Goal: Information Seeking & Learning: Learn about a topic

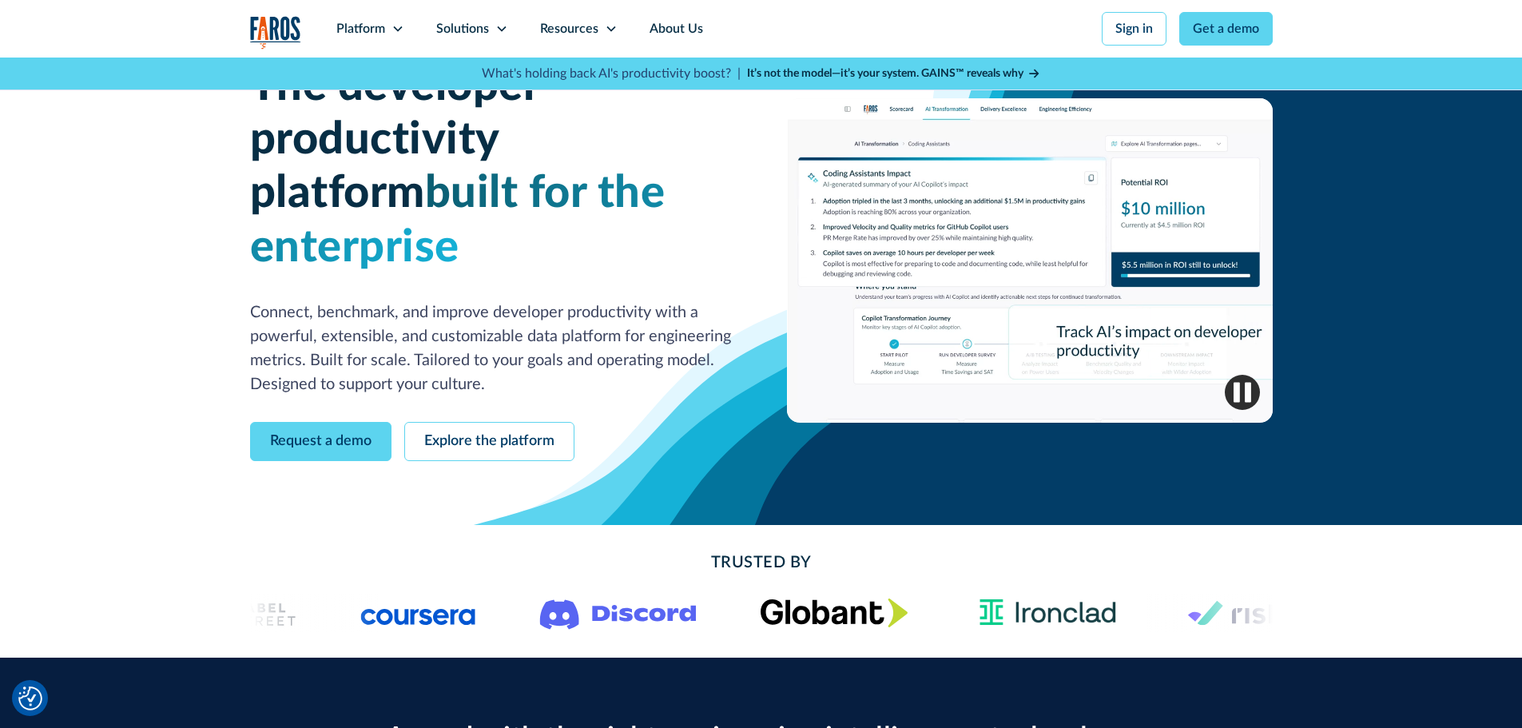
scroll to position [80, 0]
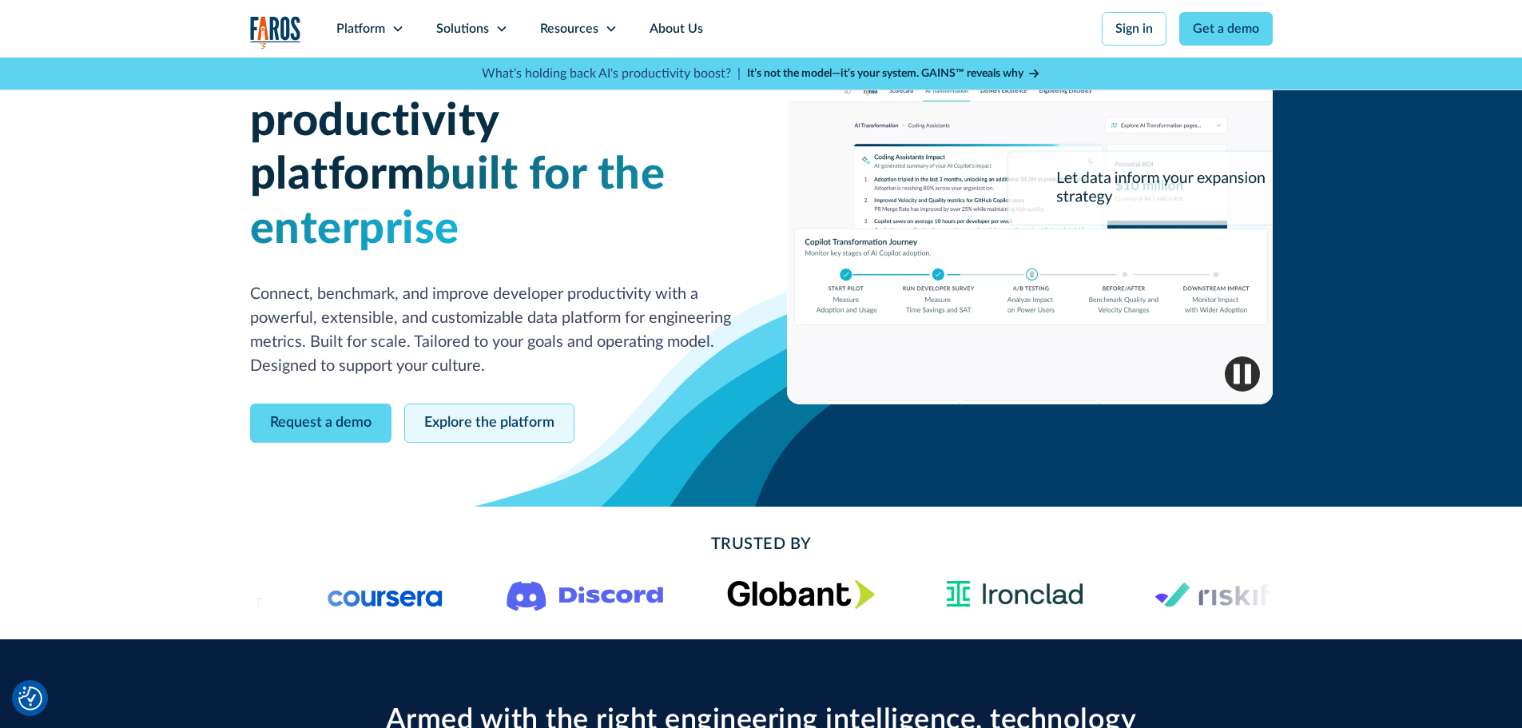
click at [509, 403] on link "Explore the platform" at bounding box center [489, 422] width 170 height 39
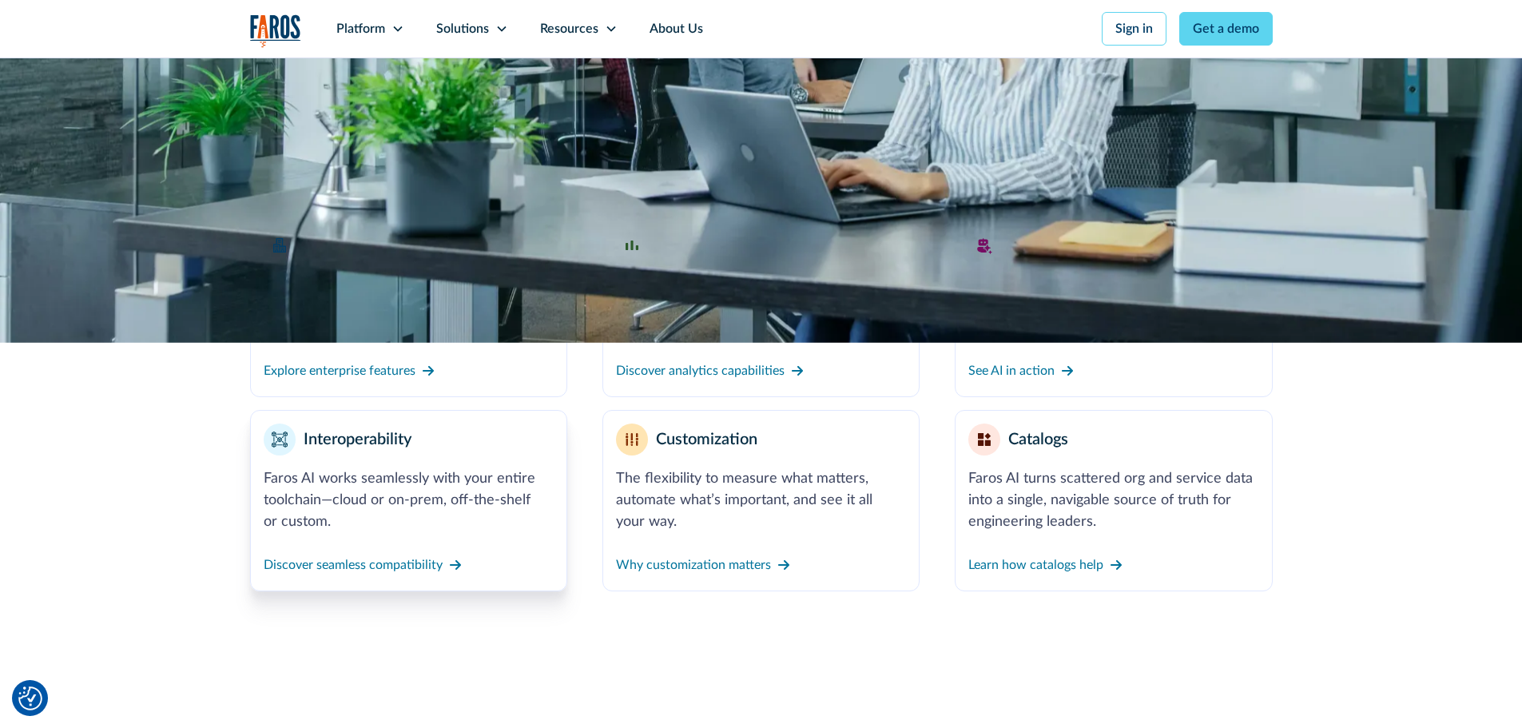
scroll to position [559, 0]
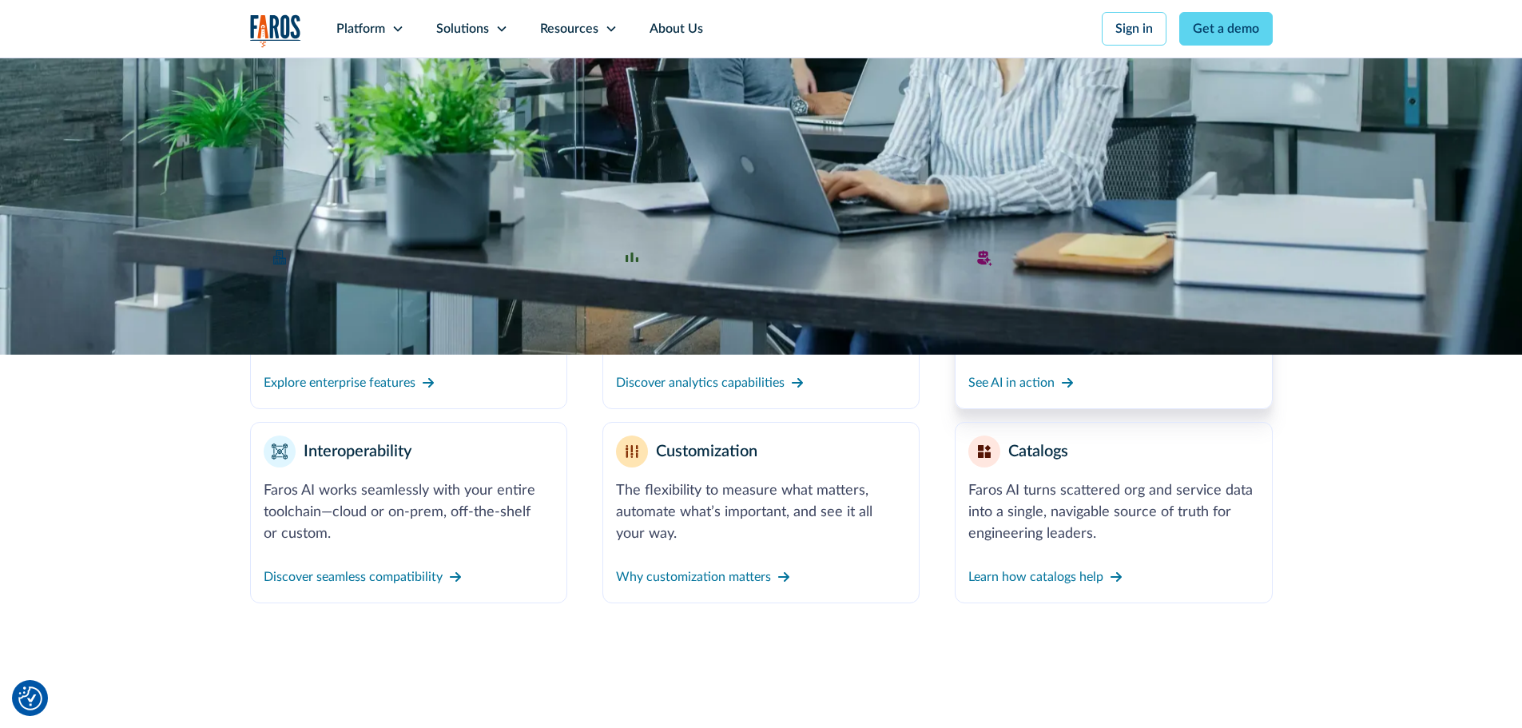
click at [1087, 381] on div "See AI in action" at bounding box center [1113, 383] width 290 height 26
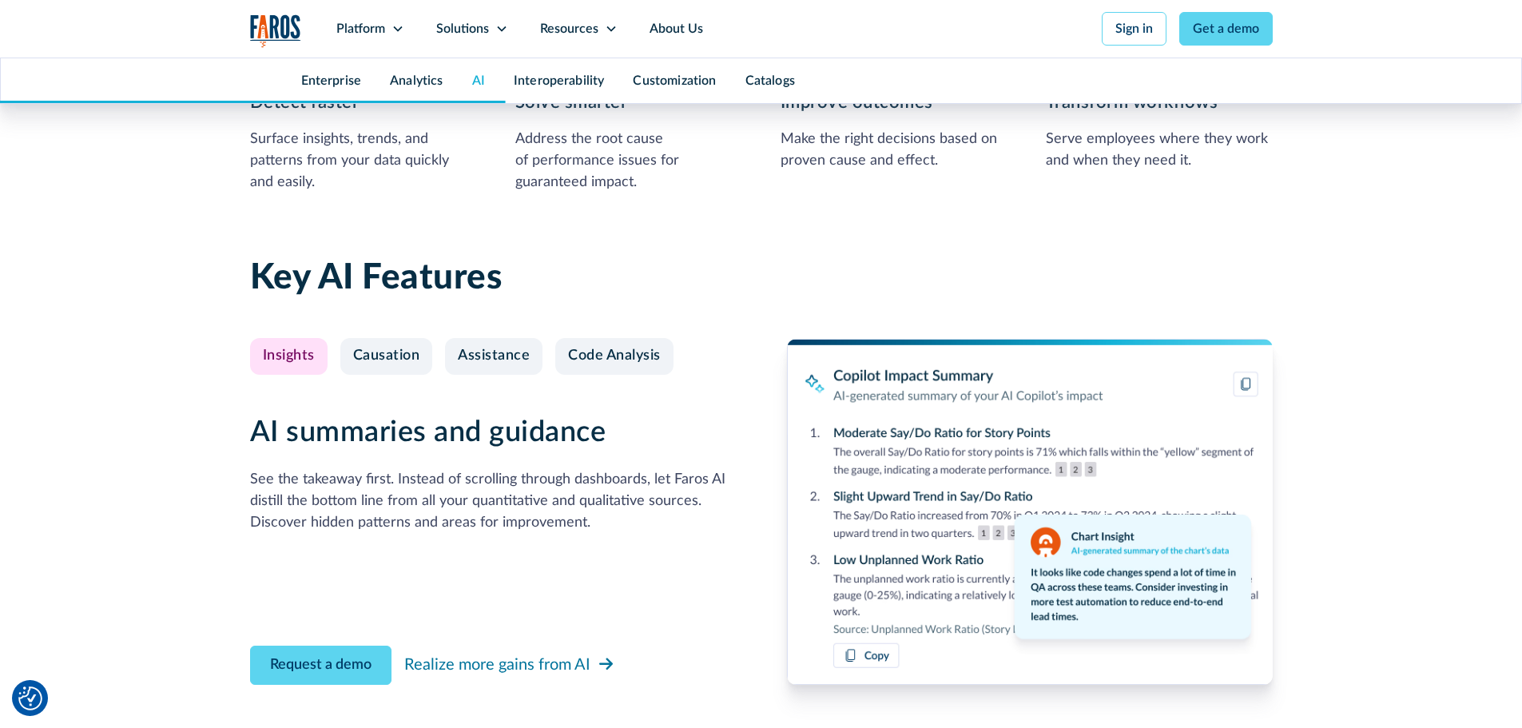
scroll to position [3677, 0]
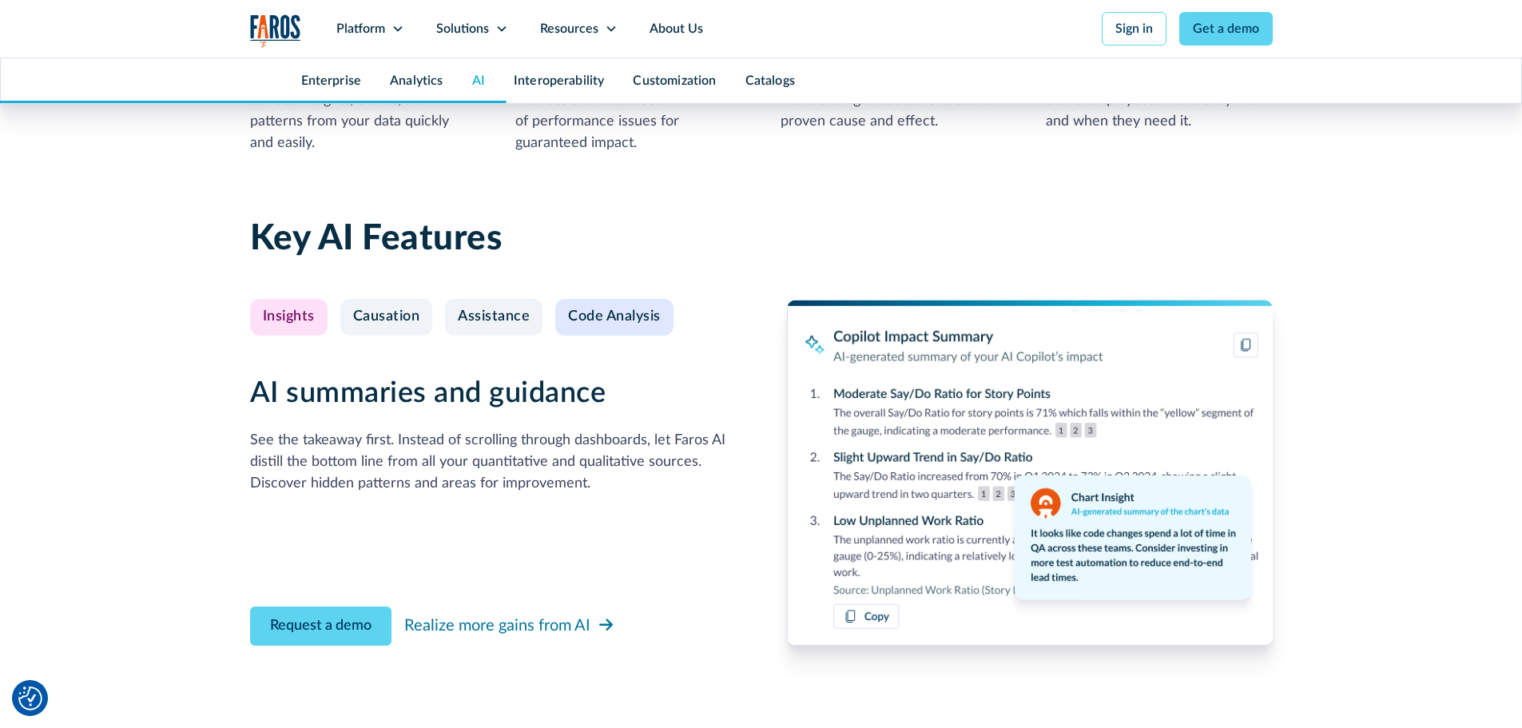
click at [659, 322] on div "Code Analysis" at bounding box center [614, 317] width 93 height 18
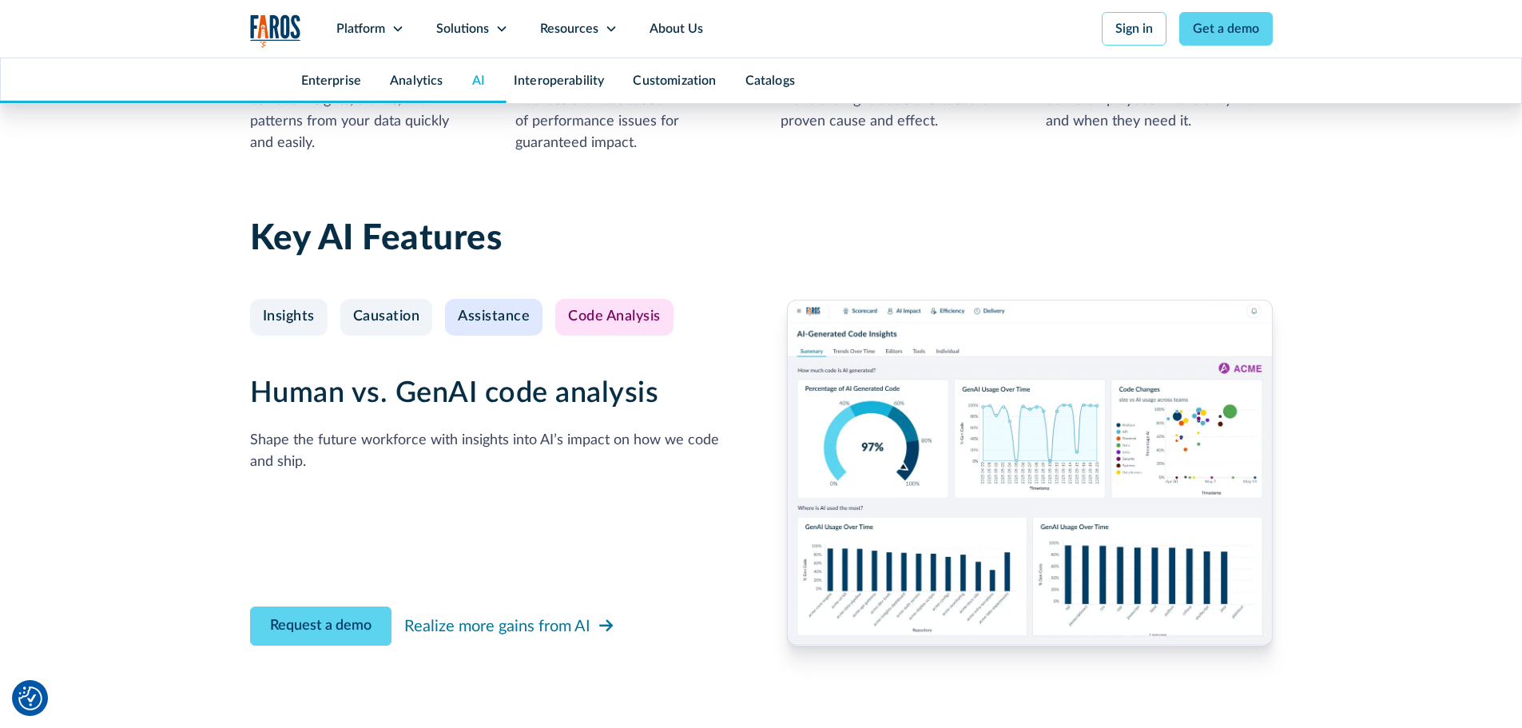
click at [522, 328] on link "Assistance" at bounding box center [493, 317] width 97 height 37
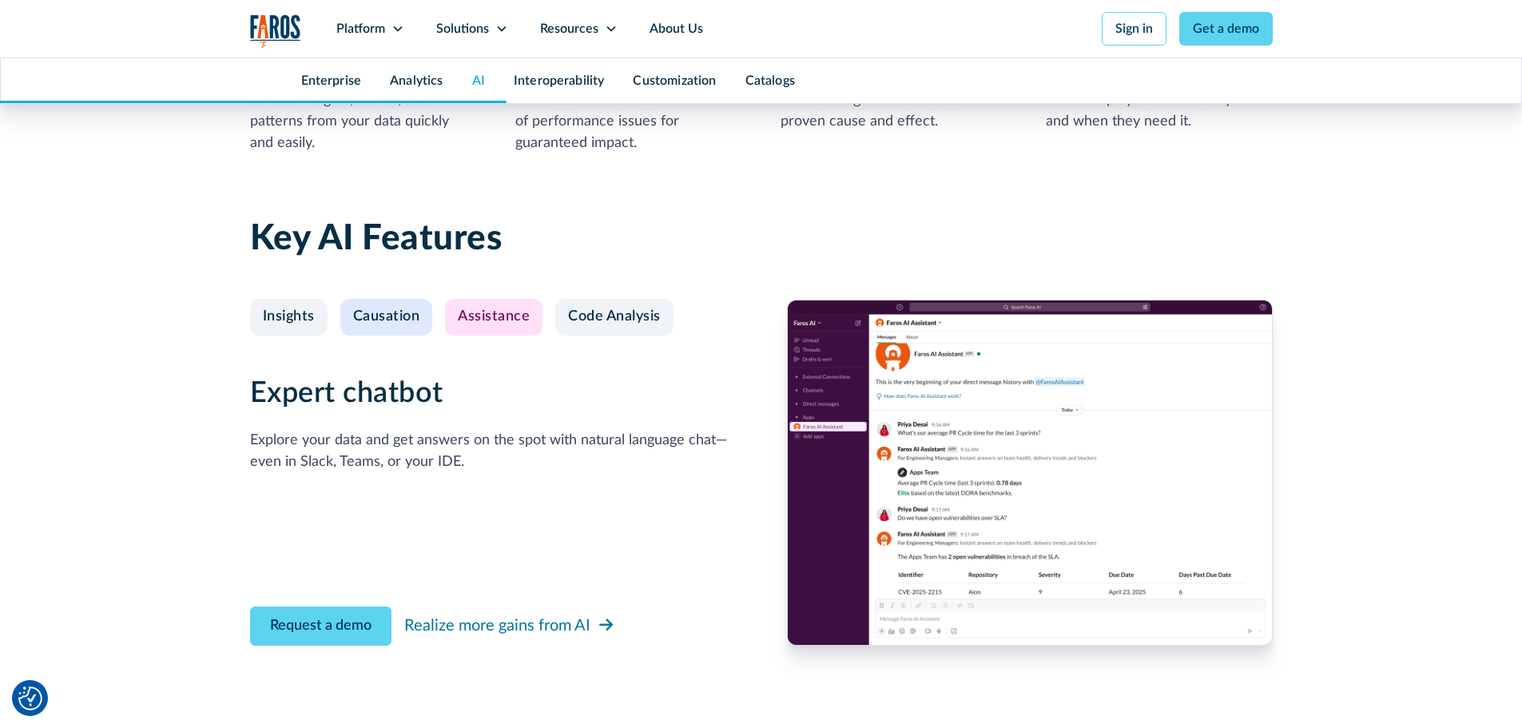
click at [418, 312] on div "Causation" at bounding box center [386, 317] width 67 height 18
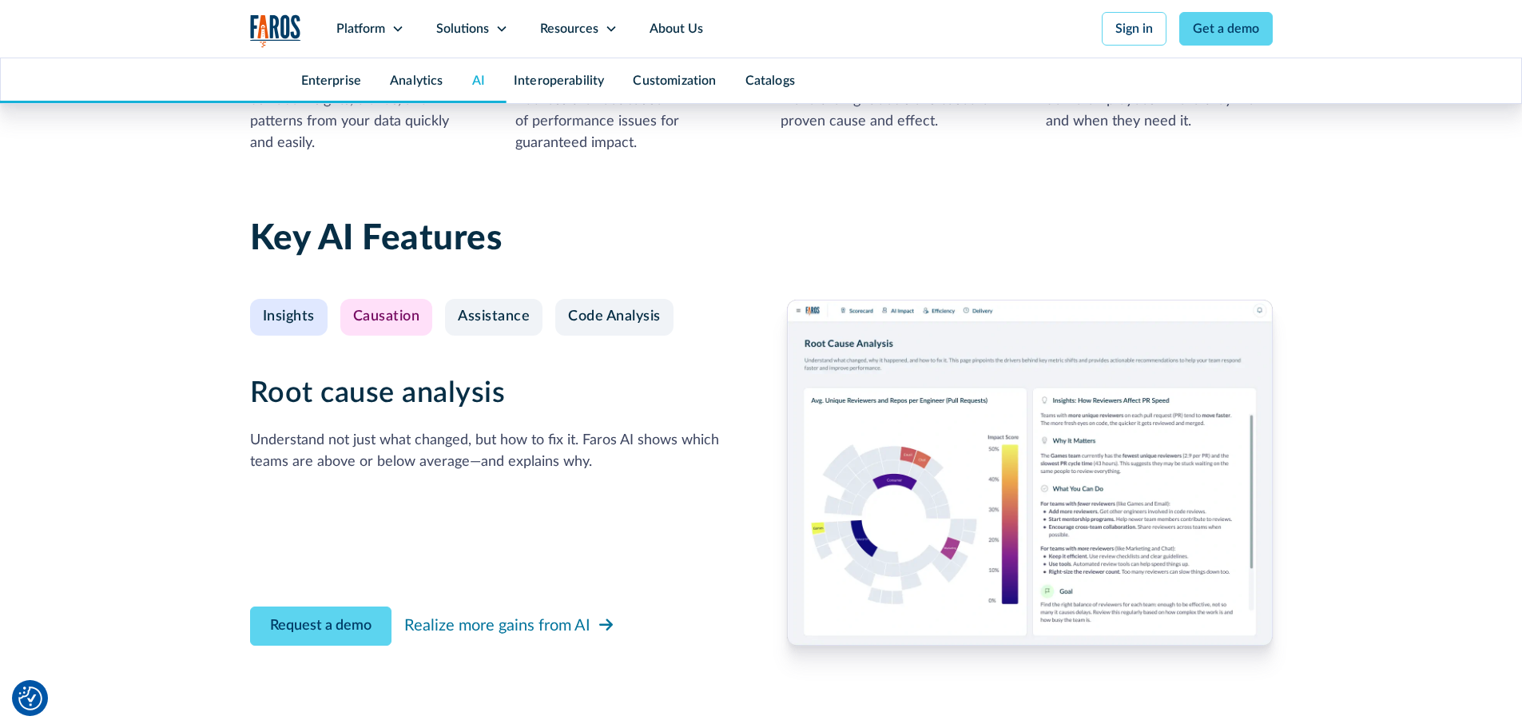
click at [308, 316] on div "Insights" at bounding box center [289, 317] width 52 height 18
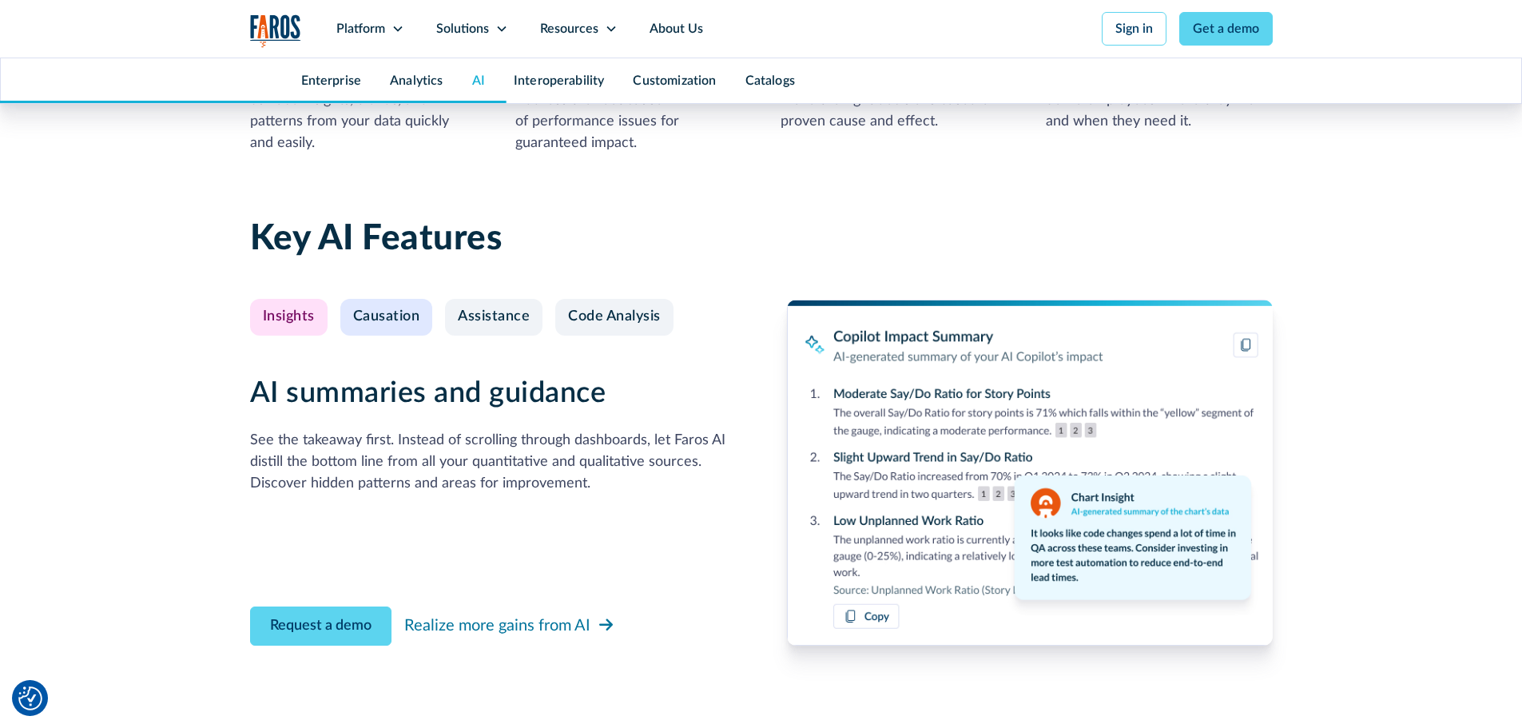
click at [385, 315] on div "Causation" at bounding box center [386, 317] width 67 height 18
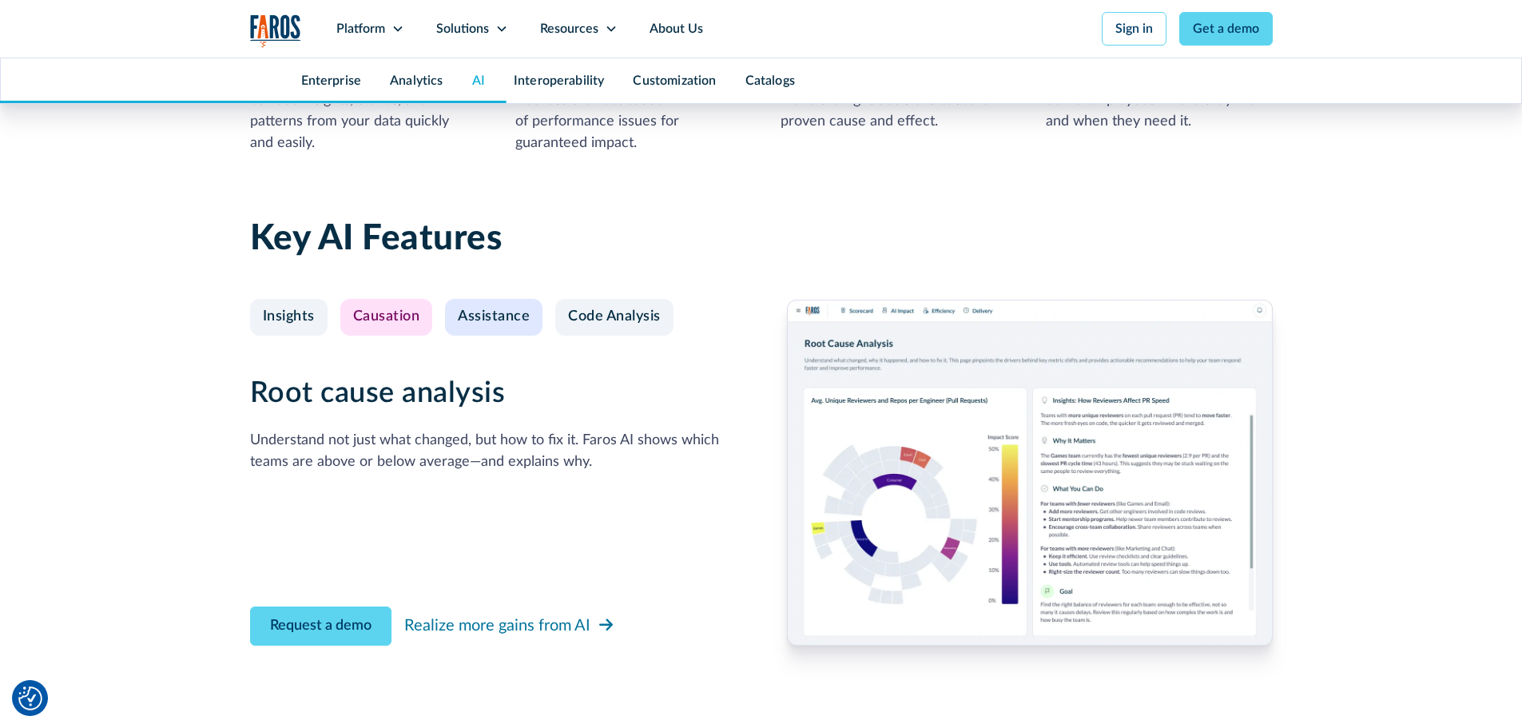
click at [464, 308] on div "Assistance" at bounding box center [494, 317] width 72 height 18
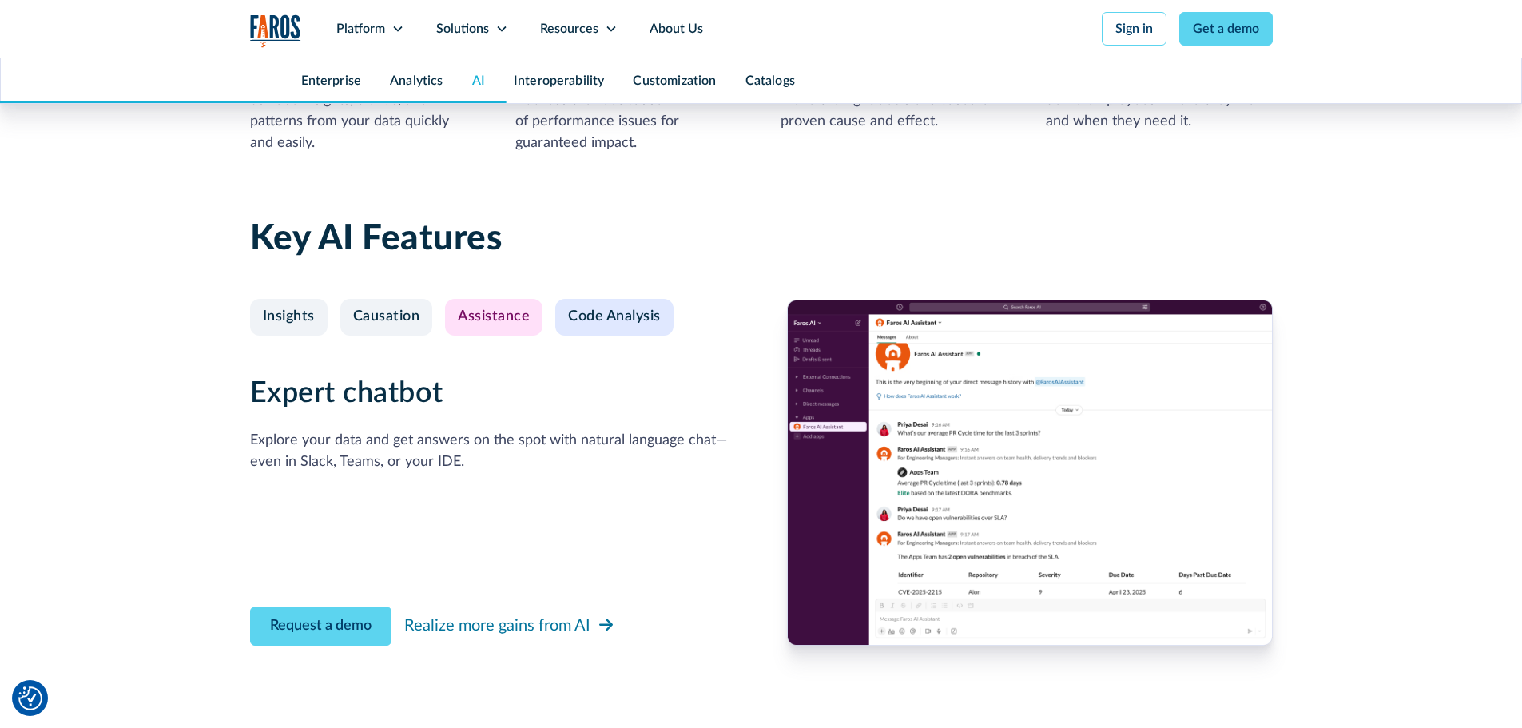
click at [584, 315] on div "Code Analysis" at bounding box center [614, 317] width 93 height 18
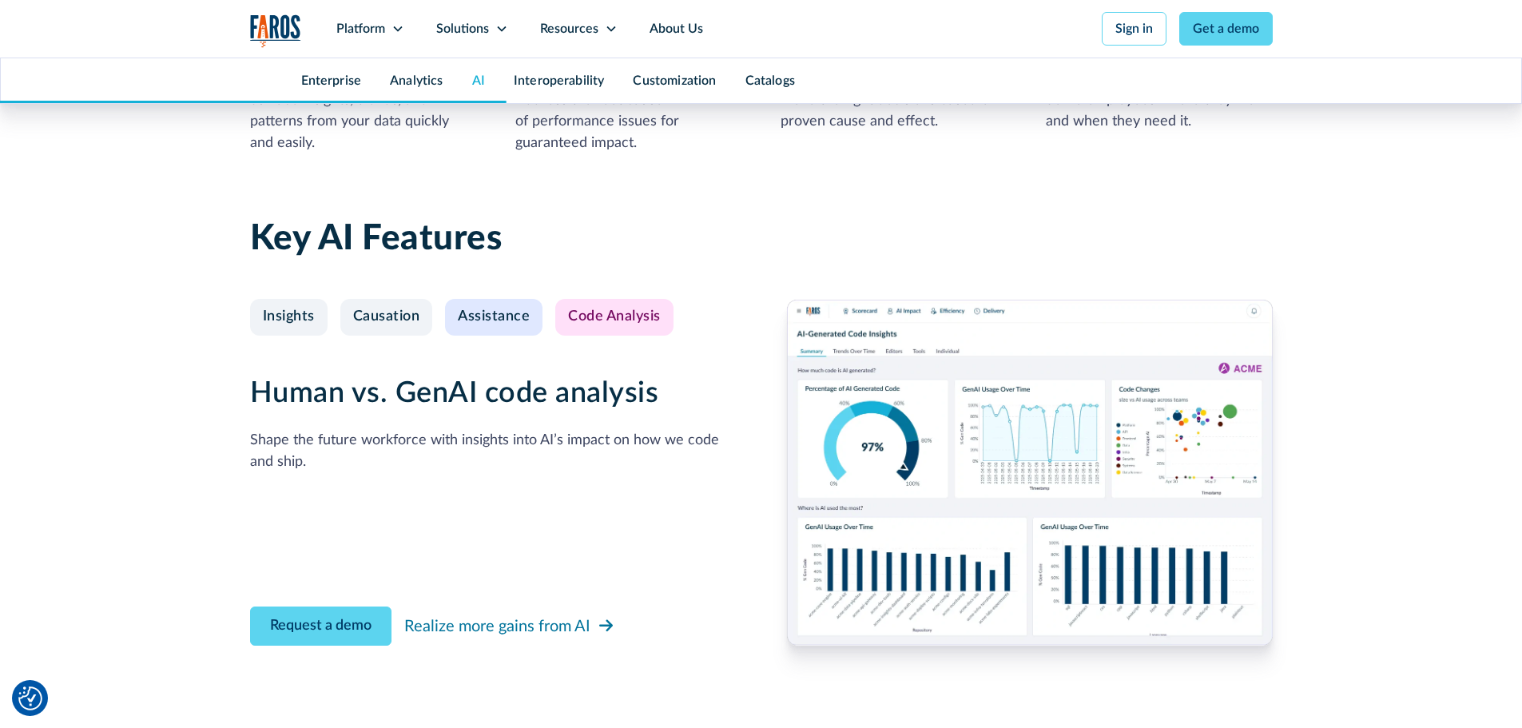
click at [505, 315] on div "Assistance" at bounding box center [494, 317] width 72 height 18
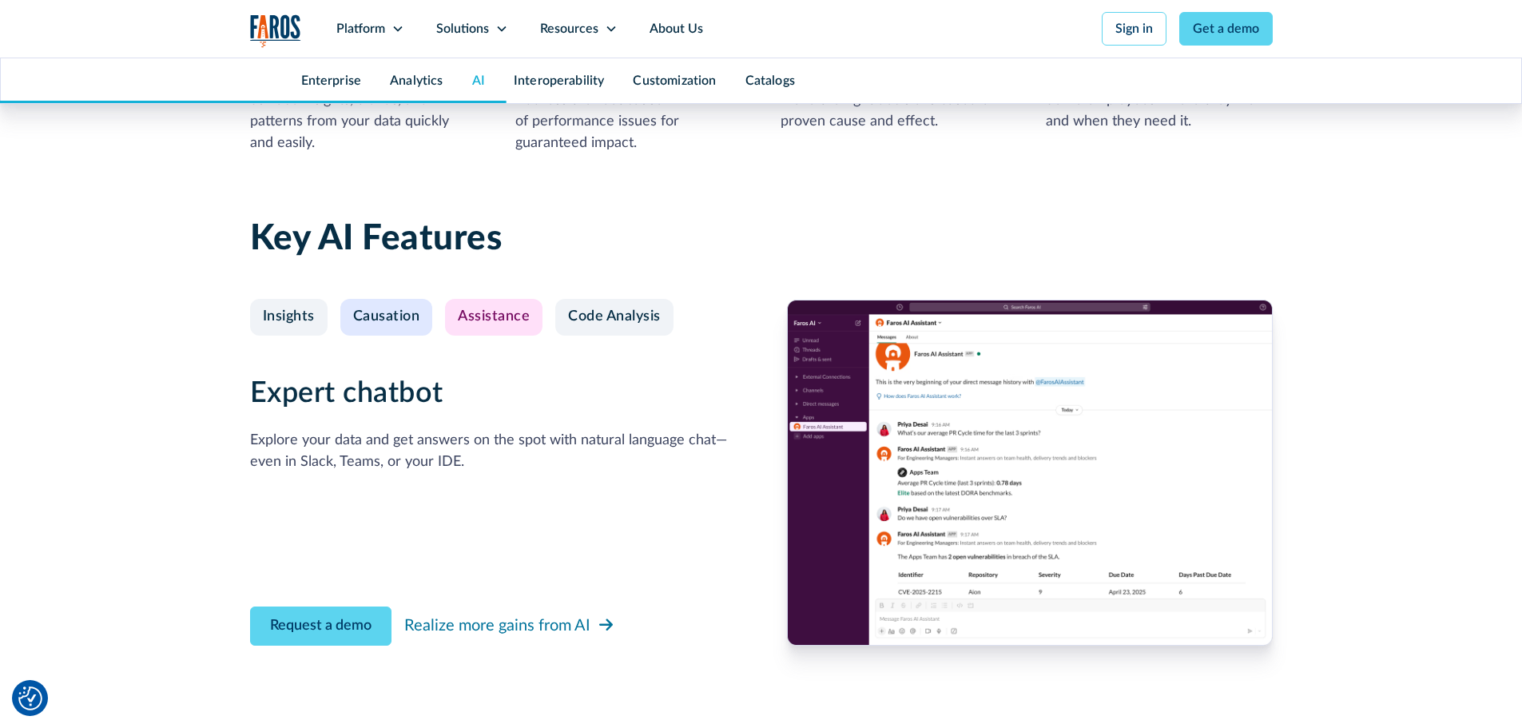
click at [356, 330] on link "Causation" at bounding box center [386, 317] width 93 height 37
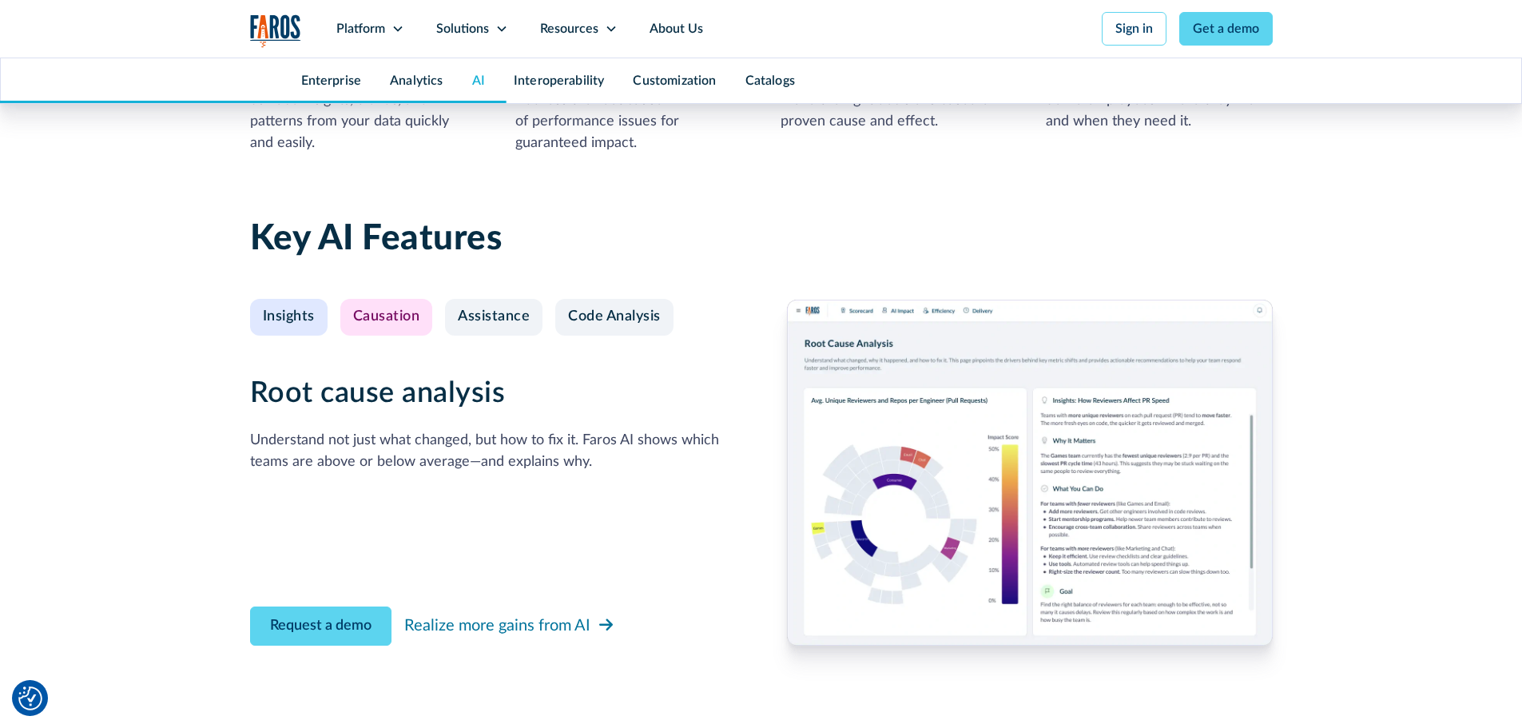
click at [268, 326] on link "Insights" at bounding box center [288, 317] width 77 height 37
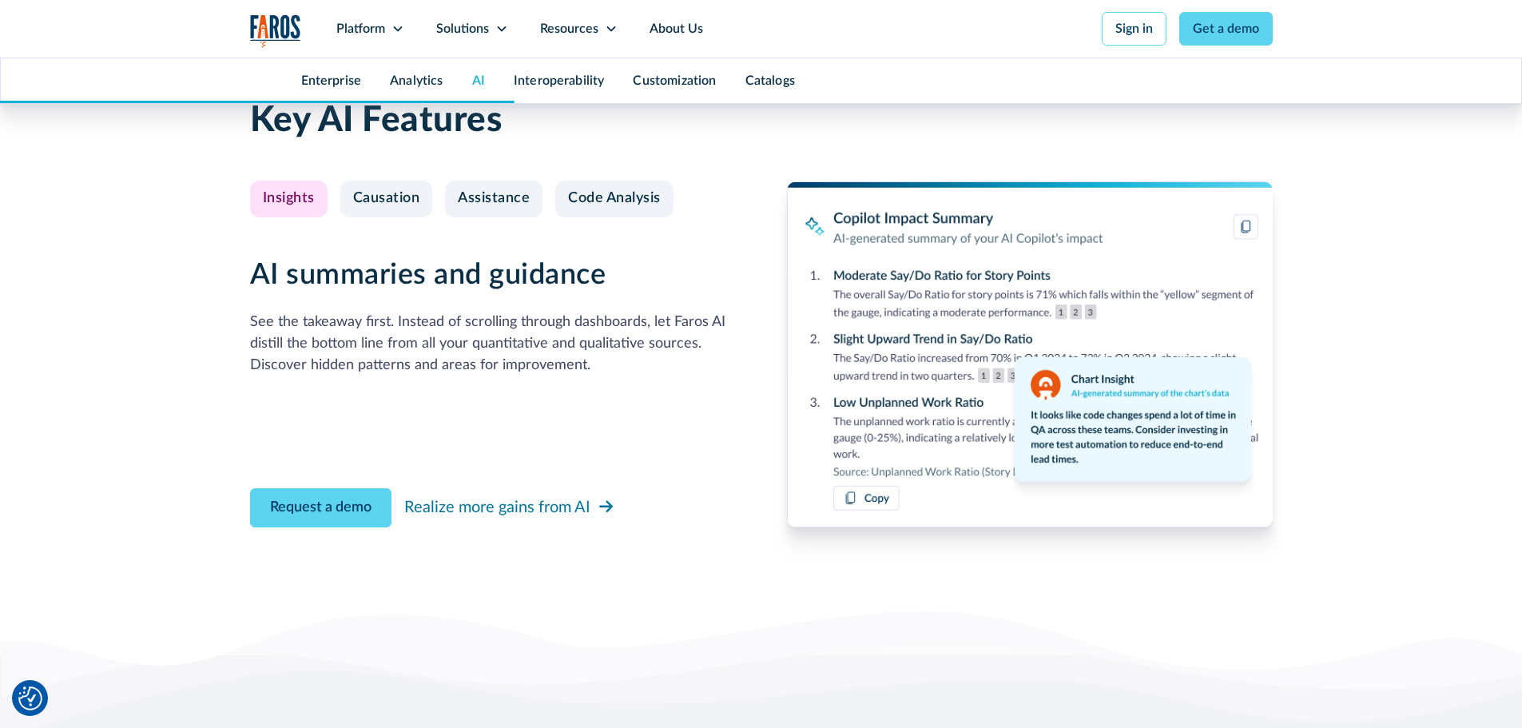
scroll to position [3756, 0]
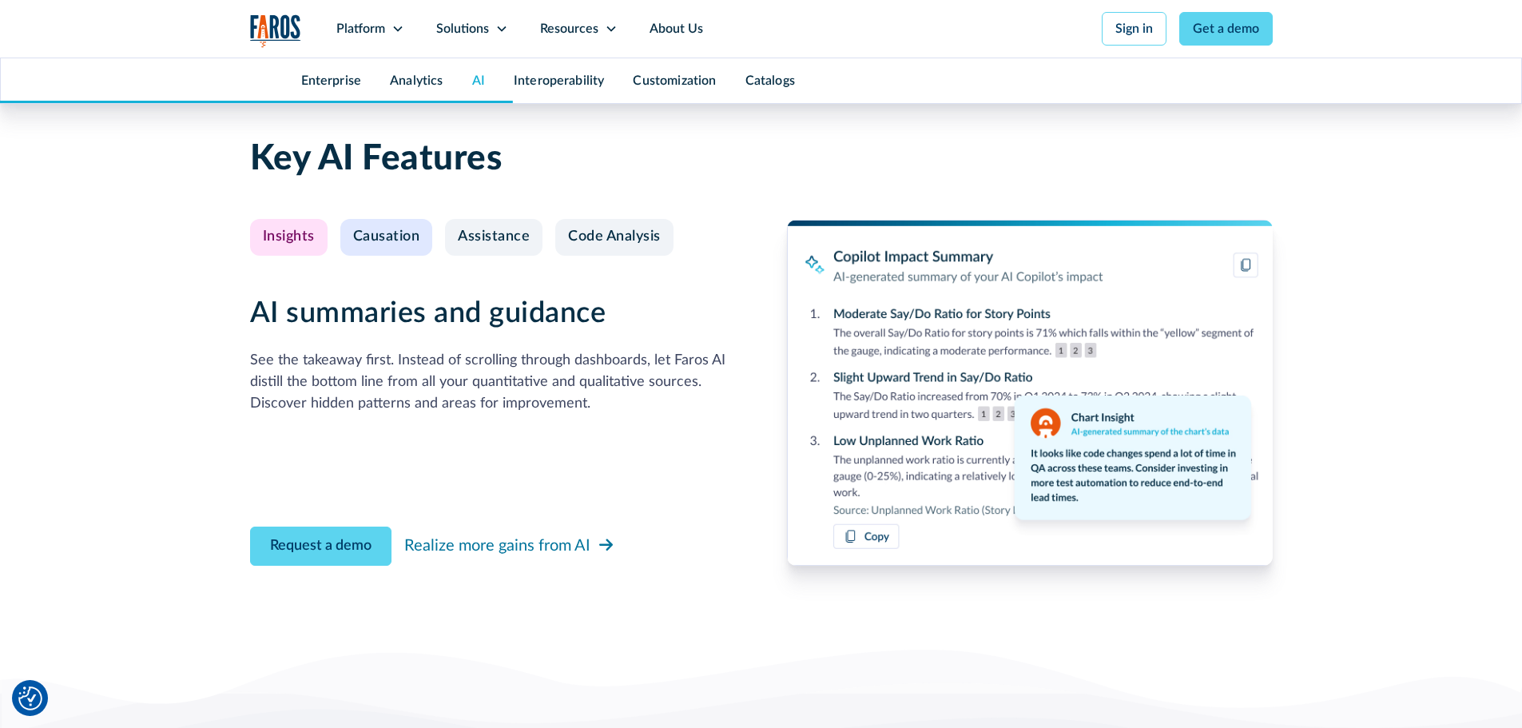
click at [393, 243] on div "Causation" at bounding box center [386, 237] width 67 height 18
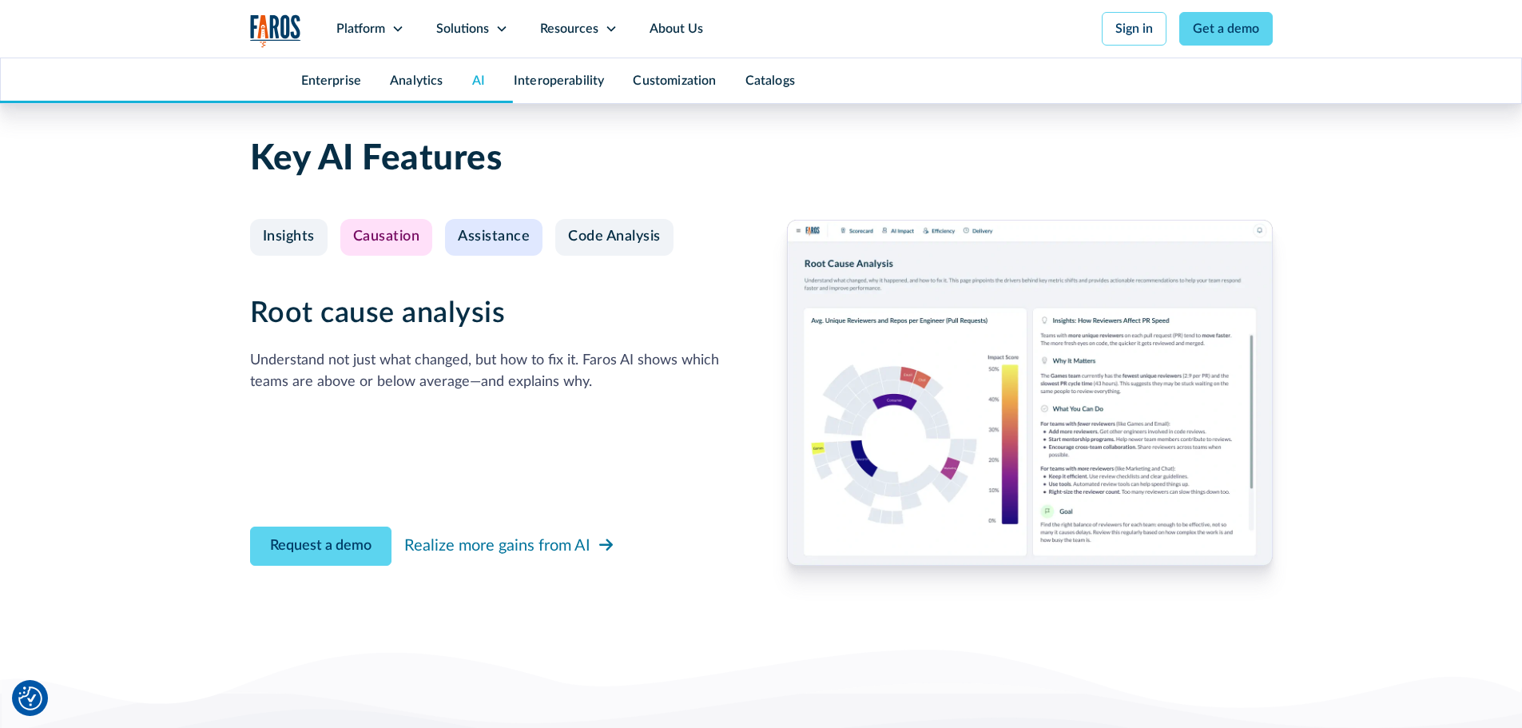
click at [484, 240] on div "Assistance" at bounding box center [494, 237] width 72 height 18
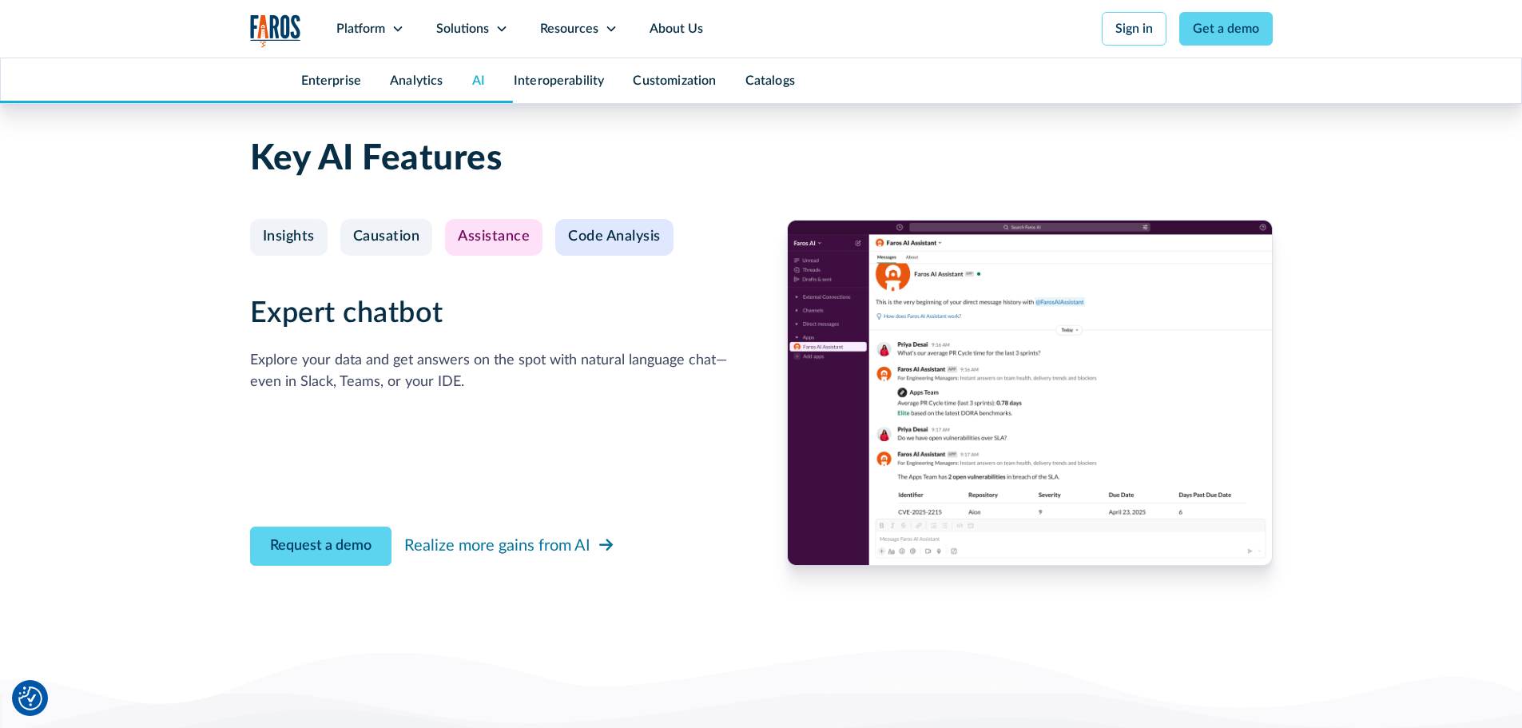
click at [581, 236] on div "Code Analysis" at bounding box center [614, 237] width 93 height 18
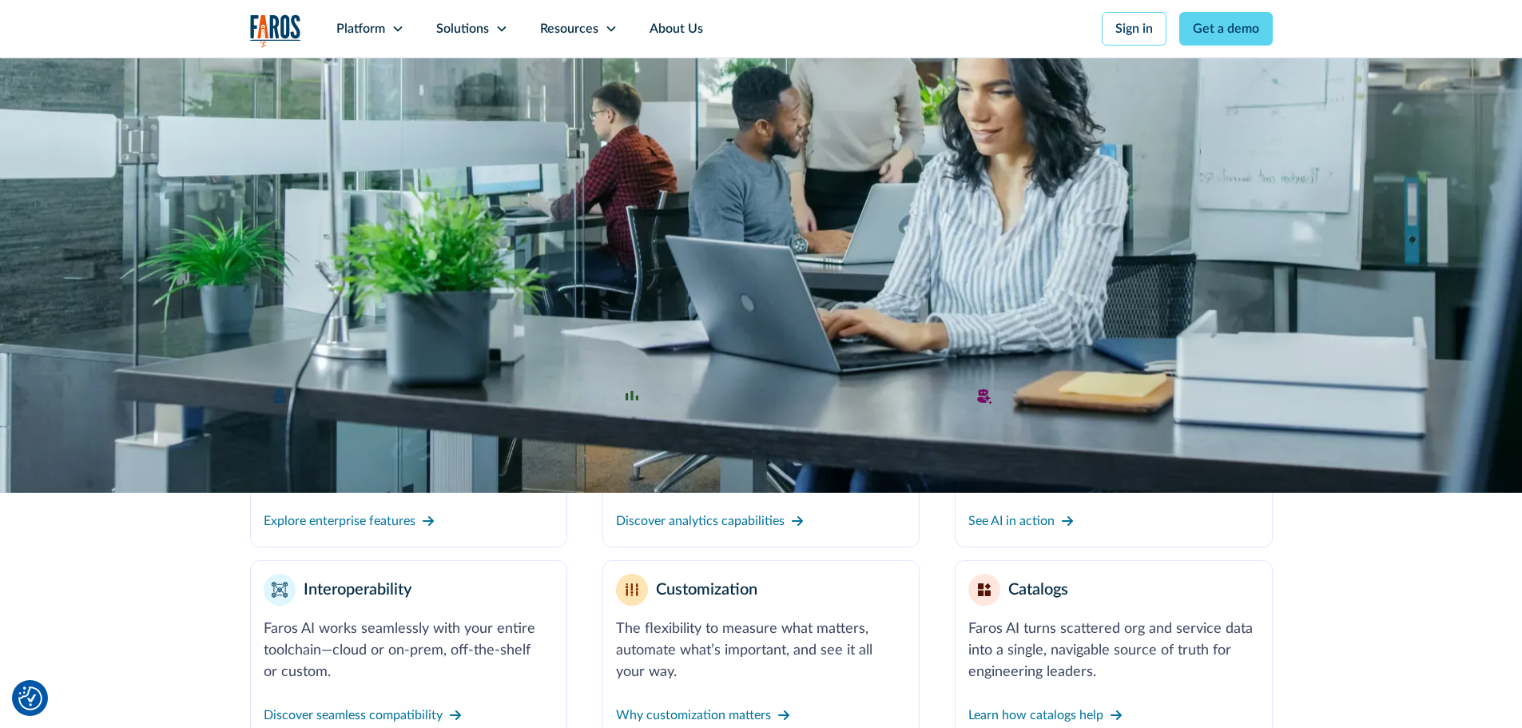
scroll to position [161, 0]
